Goal: Transaction & Acquisition: Purchase product/service

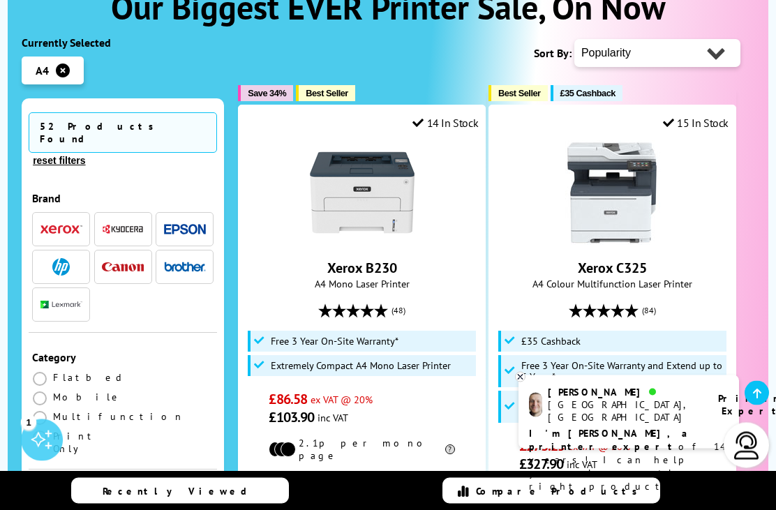
scroll to position [249, 0]
click at [47, 431] on span at bounding box center [40, 438] width 14 height 14
click at [53, 432] on Only "radio" at bounding box center [53, 432] width 0 height 0
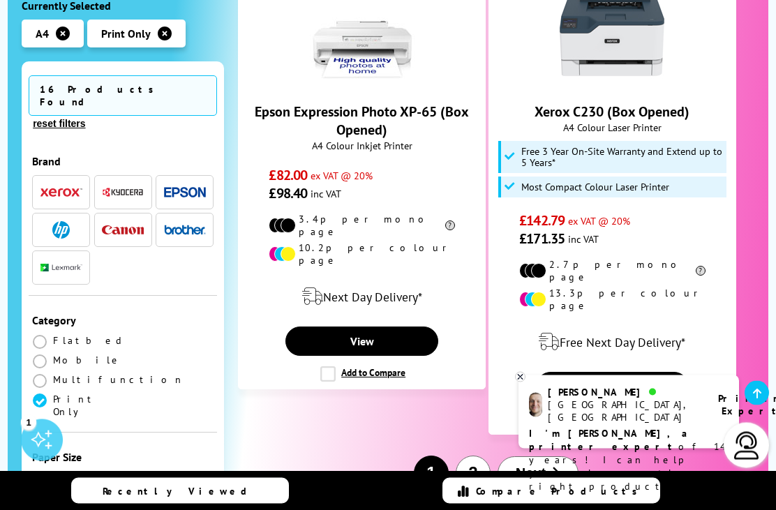
scroll to position [3148, 0]
click at [544, 466] on span "Next" at bounding box center [531, 474] width 30 height 16
